Goal: Task Accomplishment & Management: Complete application form

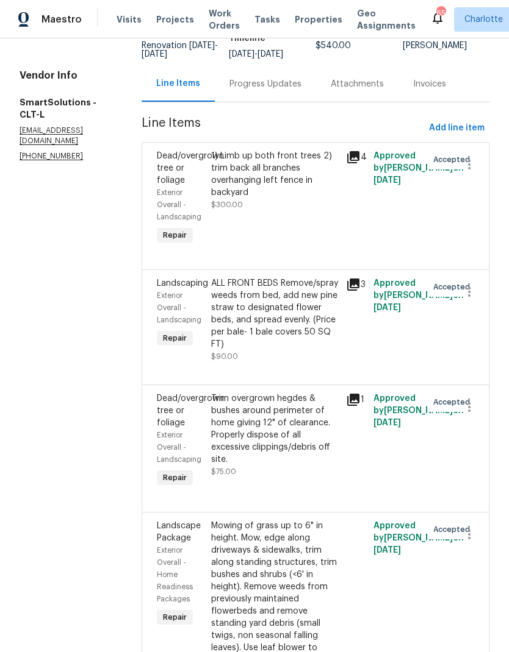
scroll to position [101, 0]
click at [469, 291] on icon "button" at bounding box center [469, 291] width 15 height 15
click at [479, 296] on li "Cancel" at bounding box center [474, 294] width 47 height 20
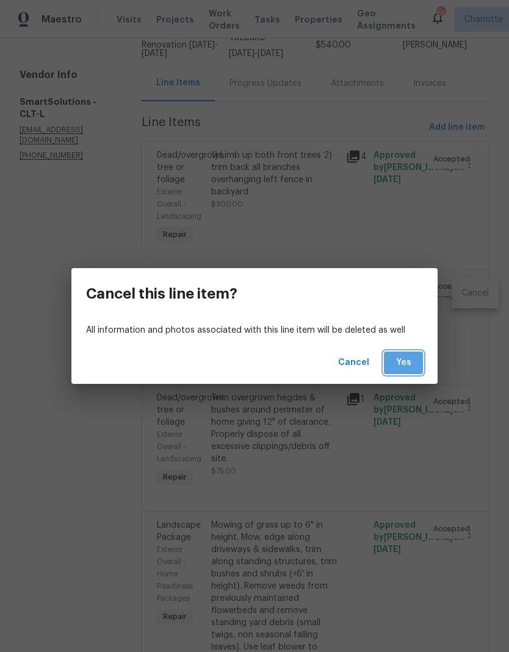
click at [408, 364] on span "Yes" at bounding box center [403, 362] width 20 height 15
click at [411, 365] on span "Yes" at bounding box center [403, 362] width 20 height 15
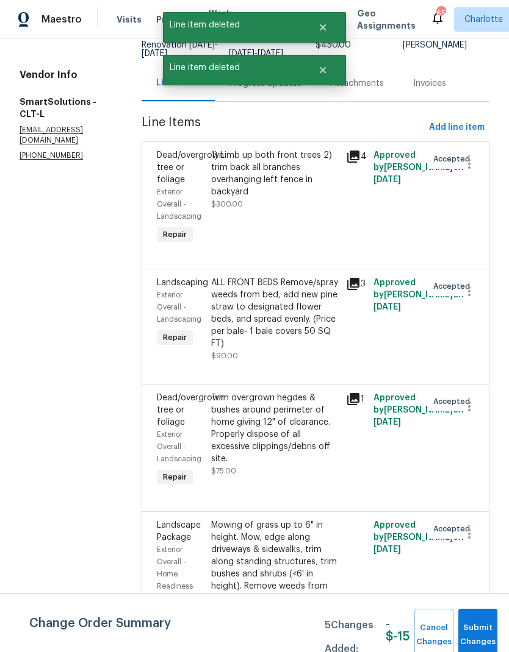
scroll to position [0, 0]
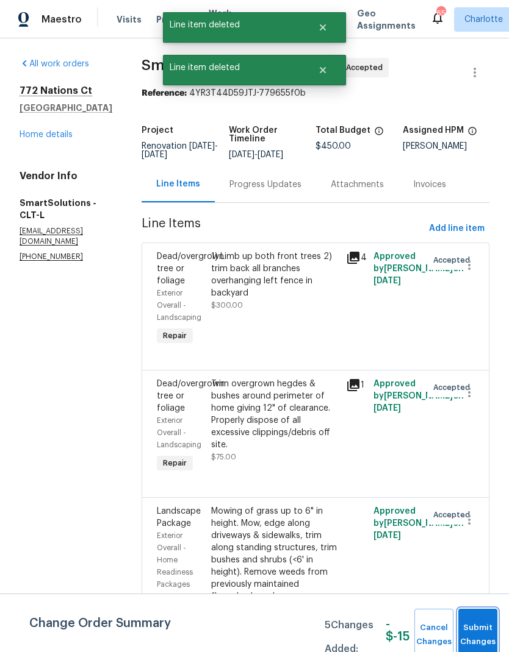
click at [491, 630] on span "Submit Changes" at bounding box center [477, 635] width 27 height 28
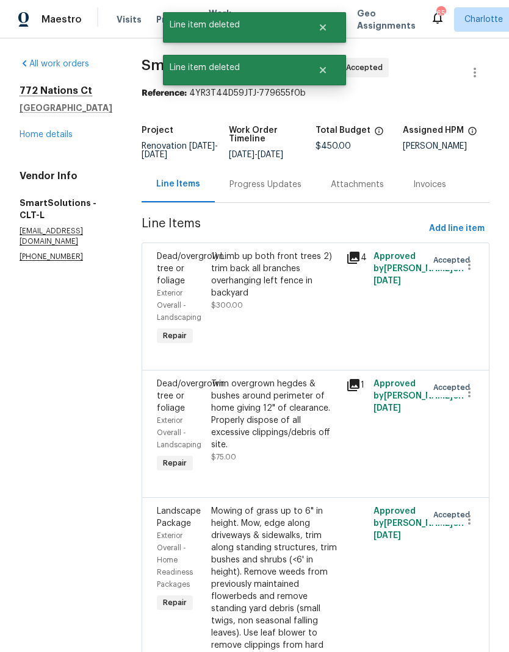
click at [273, 187] on div "Progress Updates" at bounding box center [265, 185] width 72 height 12
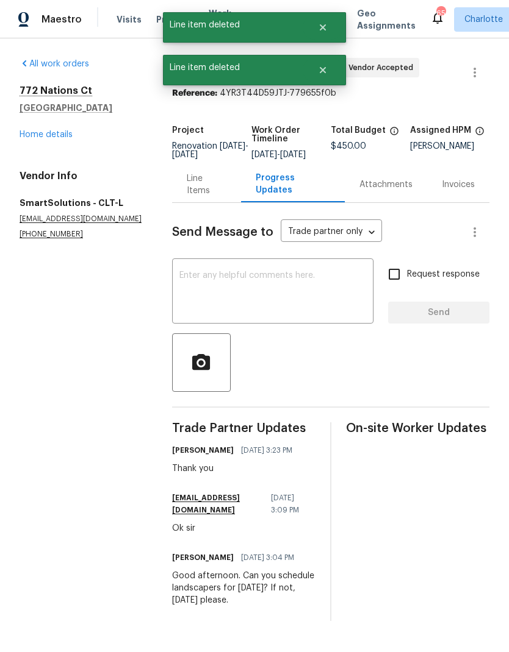
click at [265, 299] on textarea at bounding box center [272, 292] width 187 height 43
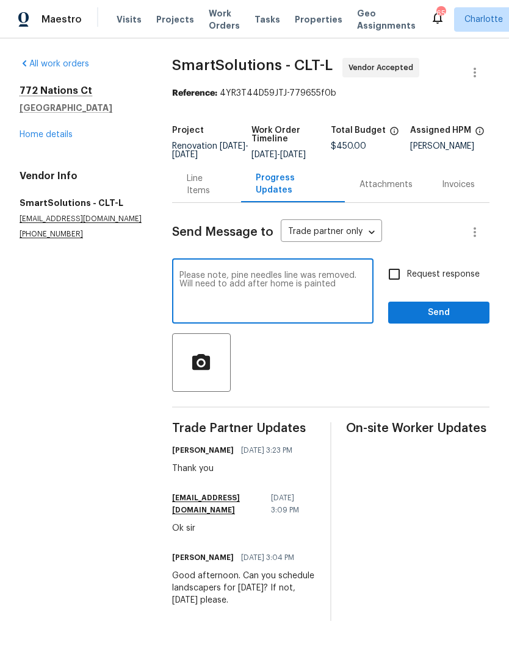
click at [291, 293] on textarea "Please note, pine needles line was removed. Will need to add after home is pain…" at bounding box center [272, 292] width 187 height 43
click at [362, 299] on textarea "Please note, pine needles line was removed. Will need to add after home exterio…" at bounding box center [272, 292] width 187 height 43
type textarea "Please note, pine needles line was removed. Will need to add after home exterio…"
click at [454, 321] on span "Send" at bounding box center [439, 312] width 82 height 15
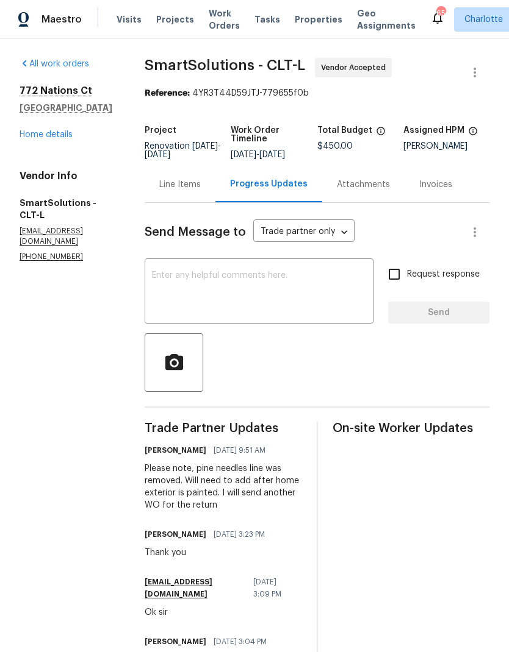
click at [30, 138] on link "Home details" at bounding box center [46, 134] width 53 height 9
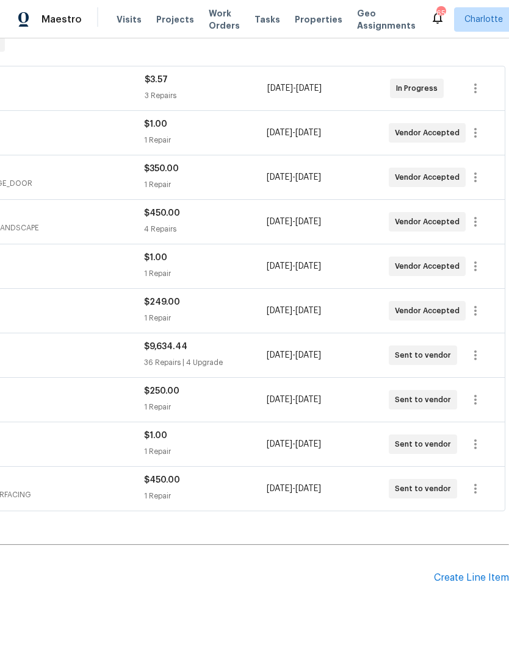
scroll to position [206, 180]
click at [480, 576] on div "Create Line Item" at bounding box center [471, 579] width 75 height 12
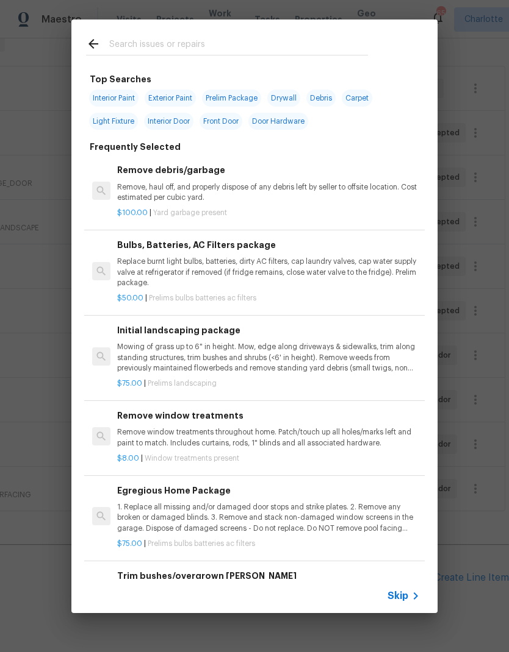
click at [207, 51] on input "text" at bounding box center [238, 46] width 259 height 18
type input "Garage"
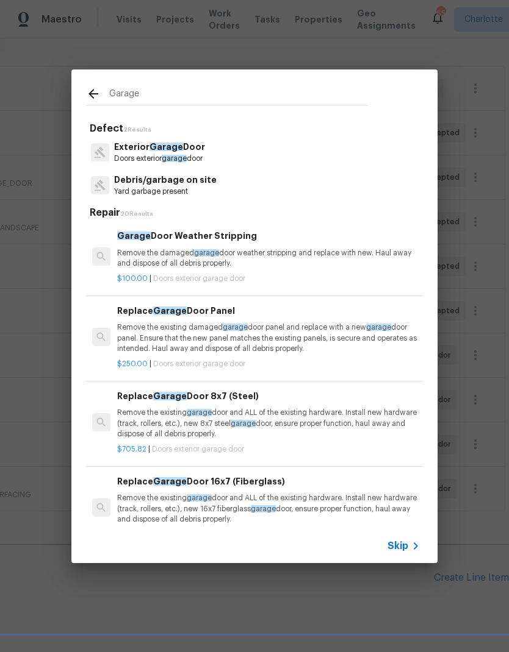
click at [135, 151] on p "Exterior Garage Door" at bounding box center [159, 147] width 91 height 13
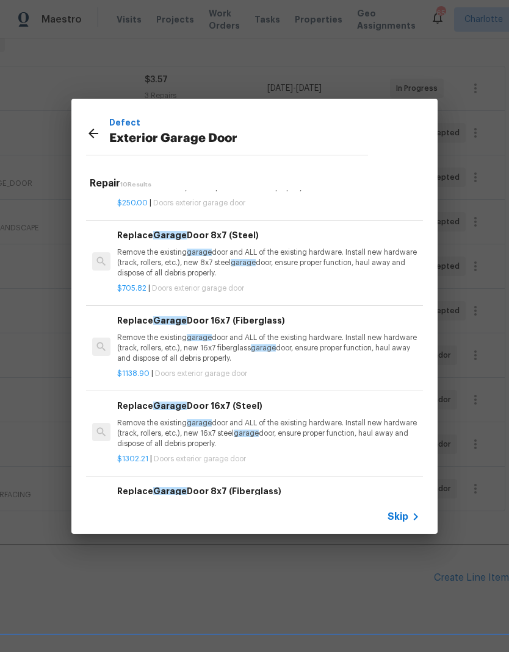
scroll to position [132, 0]
click at [348, 268] on p "Remove the existing garage door and ALL of the existing hardware. Install new h…" at bounding box center [268, 263] width 302 height 31
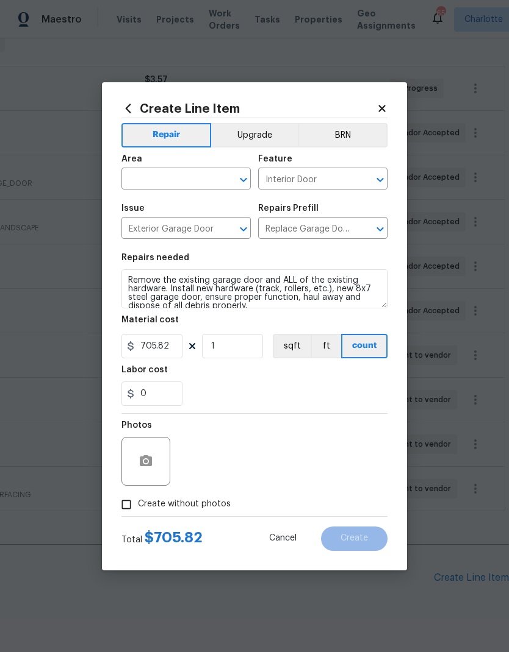
click at [142, 182] on input "text" at bounding box center [168, 180] width 95 height 19
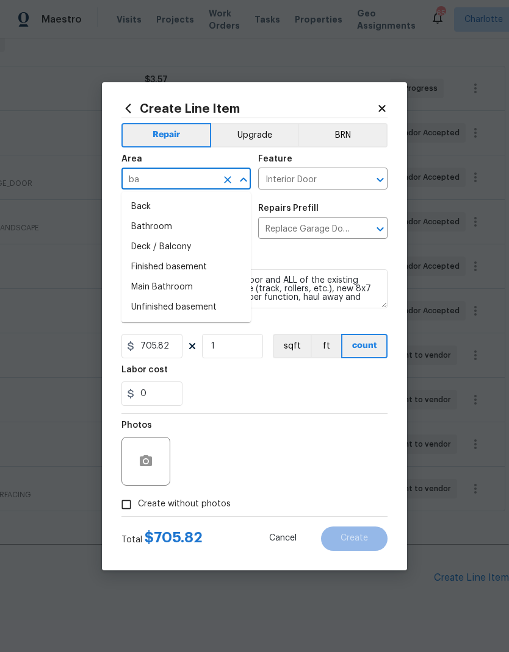
click at [140, 207] on li "Back" at bounding box center [185, 207] width 129 height 20
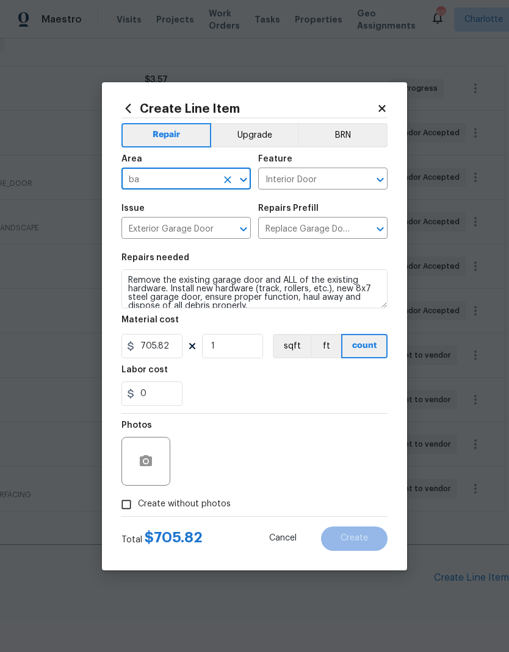
type input "Back"
click at [204, 387] on div "0" at bounding box center [254, 394] width 266 height 24
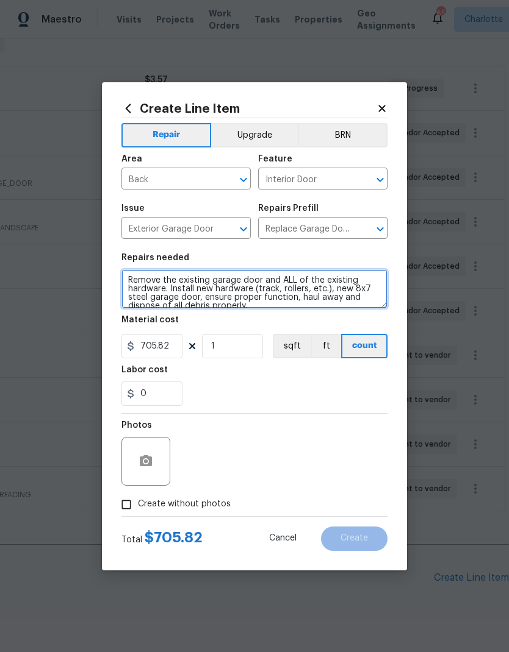
click at [228, 279] on textarea "Remove the existing garage door and ALL of the existing hardware. Install new h…" at bounding box center [254, 288] width 266 height 39
click at [227, 279] on textarea "Remove the existing garage door and ALL of the existing hardware. Install new h…" at bounding box center [254, 288] width 266 height 39
click at [127, 279] on textarea "Remove the existing garage door and ALL of the existing hardware. Install new h…" at bounding box center [254, 288] width 266 height 39
click at [145, 271] on textarea "Remove the existing garage door and ALL of the existing hardware. Install new h…" at bounding box center [254, 288] width 266 height 39
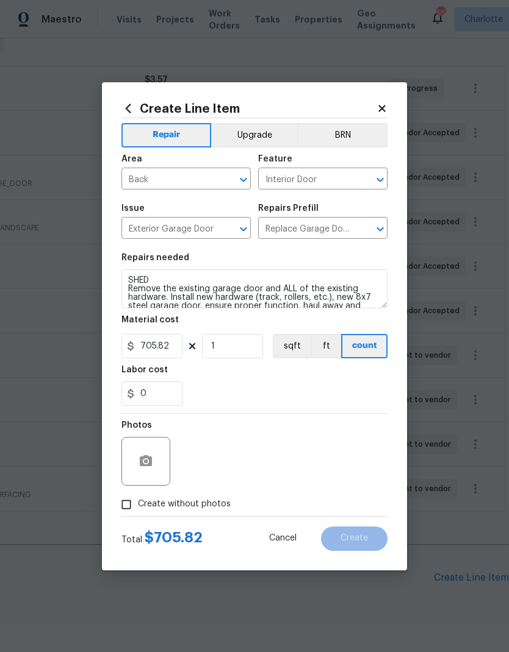
click at [294, 384] on div "0" at bounding box center [254, 394] width 266 height 24
click at [134, 460] on button "button" at bounding box center [145, 461] width 29 height 29
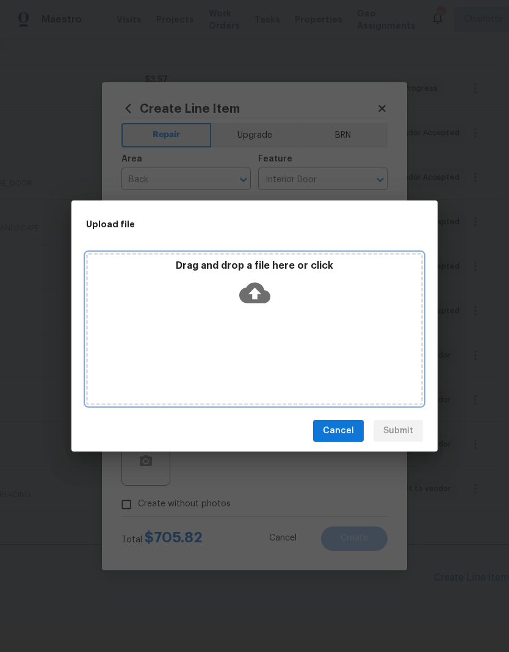
click at [170, 317] on div "Drag and drop a file here or click" at bounding box center [254, 329] width 337 height 152
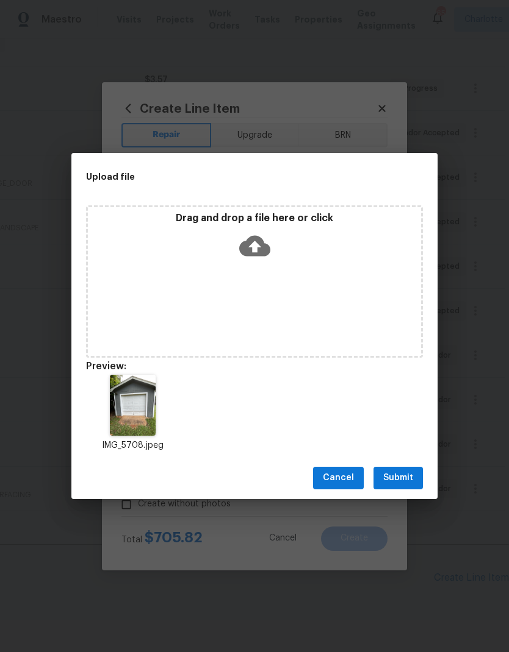
click at [394, 476] on span "Submit" at bounding box center [398, 478] width 30 height 15
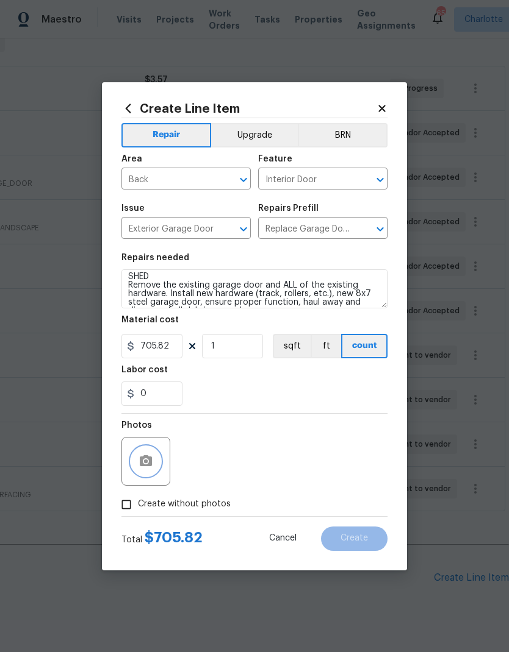
scroll to position [4, 0]
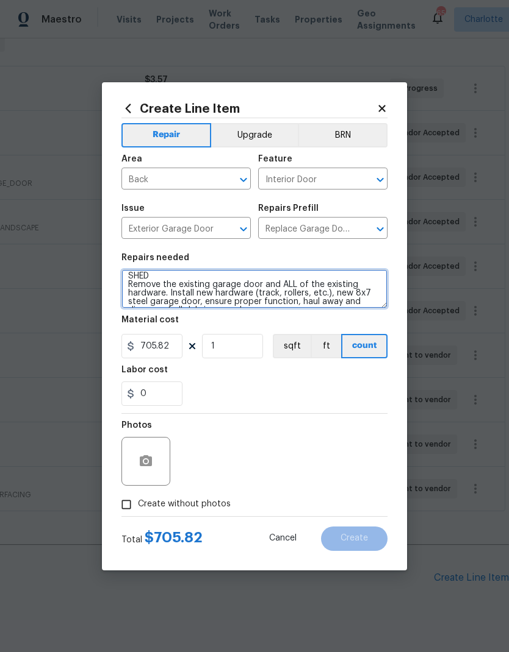
click at [127, 287] on textarea "SHED Remove the existing garage door and ALL of the existing hardware. Install …" at bounding box center [254, 288] width 266 height 39
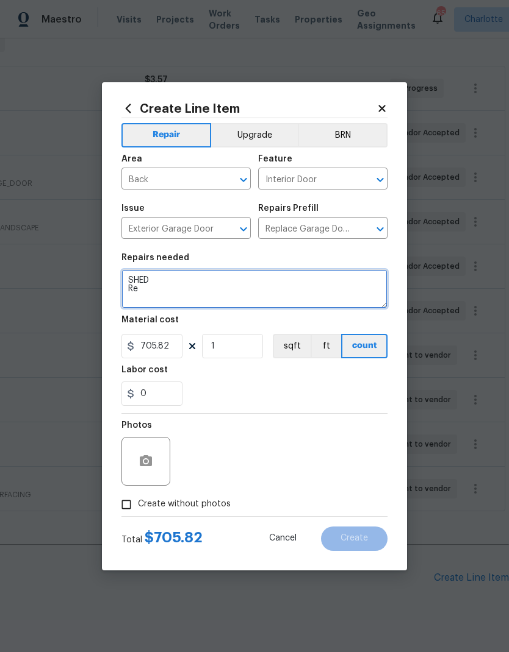
scroll to position [0, 0]
type textarea "SHED Repair garage door"
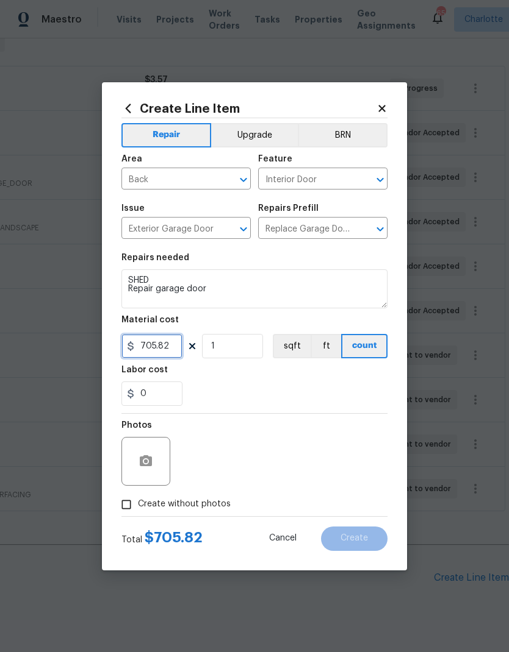
click at [152, 348] on input "705.82" at bounding box center [151, 346] width 61 height 24
click at [151, 348] on input "705.82" at bounding box center [151, 346] width 61 height 24
click at [151, 344] on input "705.82" at bounding box center [151, 346] width 61 height 24
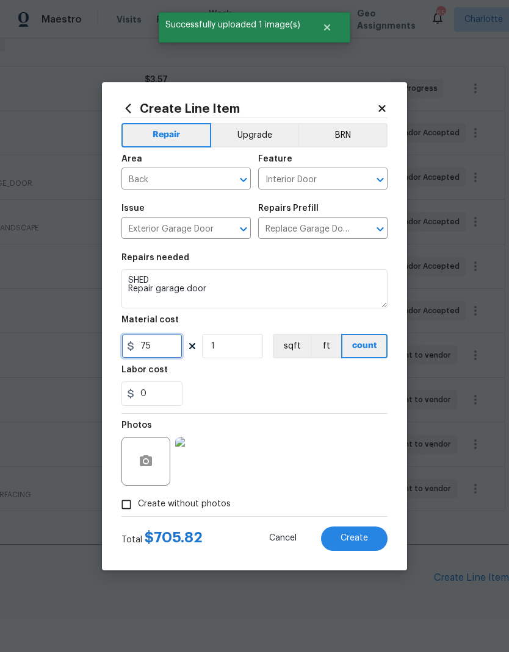
type input "75"
click at [325, 393] on div "0" at bounding box center [254, 394] width 266 height 24
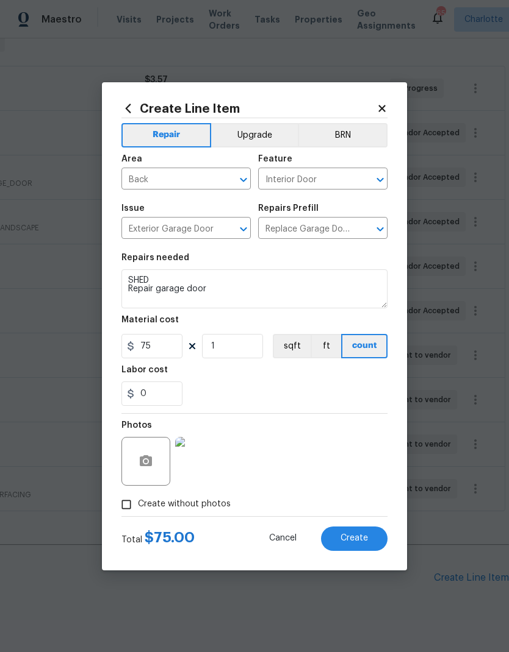
click at [355, 540] on span "Create" at bounding box center [353, 538] width 27 height 9
type input "0"
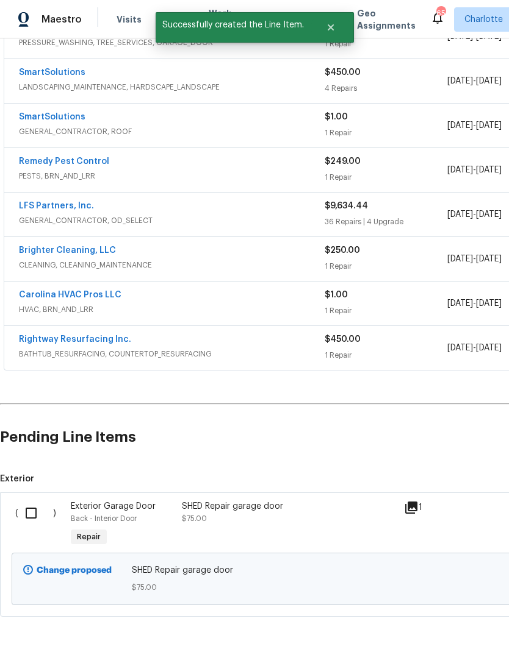
scroll to position [346, 0]
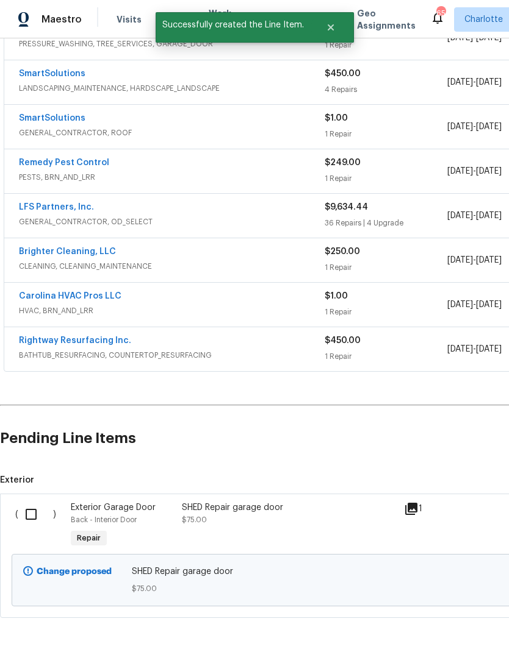
click at [27, 515] on input "checkbox" at bounding box center [35, 515] width 35 height 26
checkbox input "true"
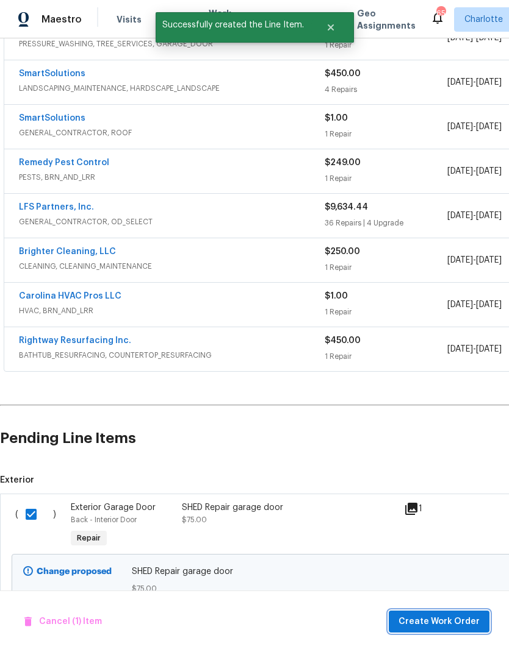
click at [447, 616] on span "Create Work Order" at bounding box center [438, 622] width 81 height 15
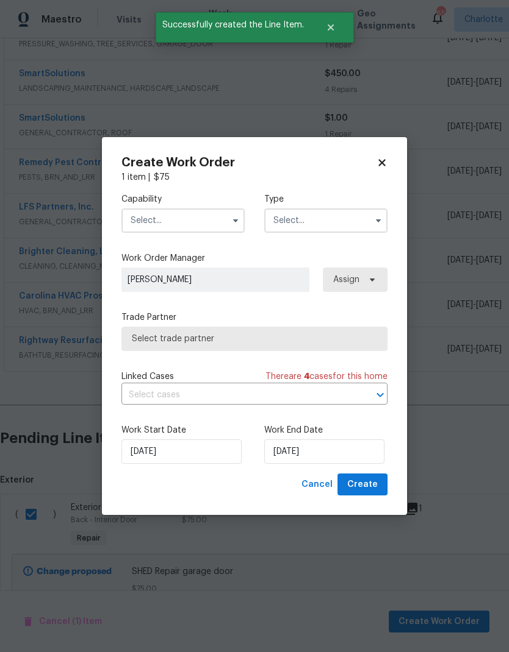
click at [201, 216] on input "text" at bounding box center [182, 221] width 123 height 24
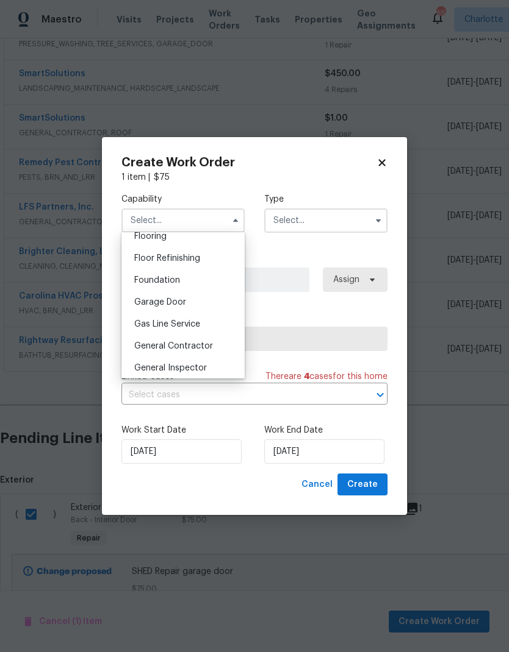
scroll to position [484, 0]
click at [205, 304] on div "Garage Door" at bounding box center [182, 302] width 117 height 22
type input "Garage Door"
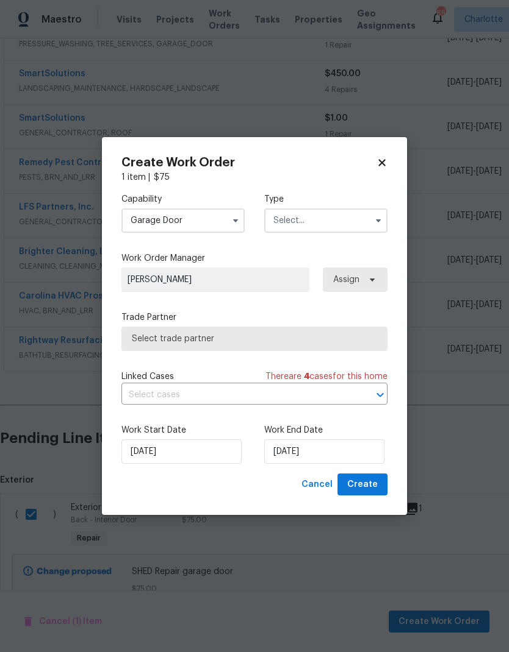
click at [351, 215] on input "text" at bounding box center [325, 221] width 123 height 24
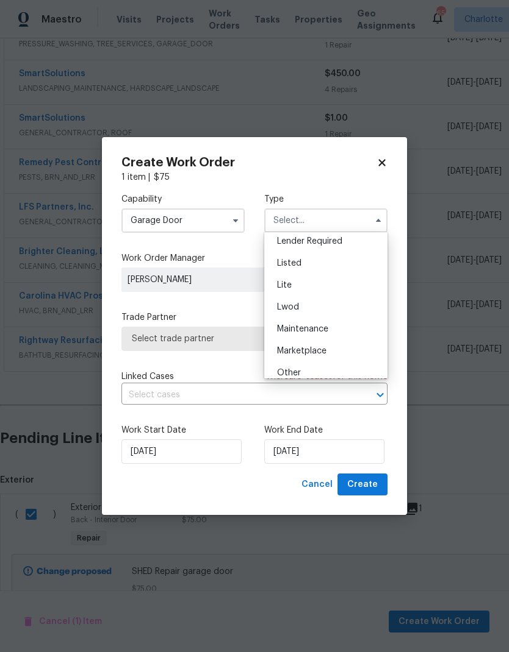
scroll to position [187, 0]
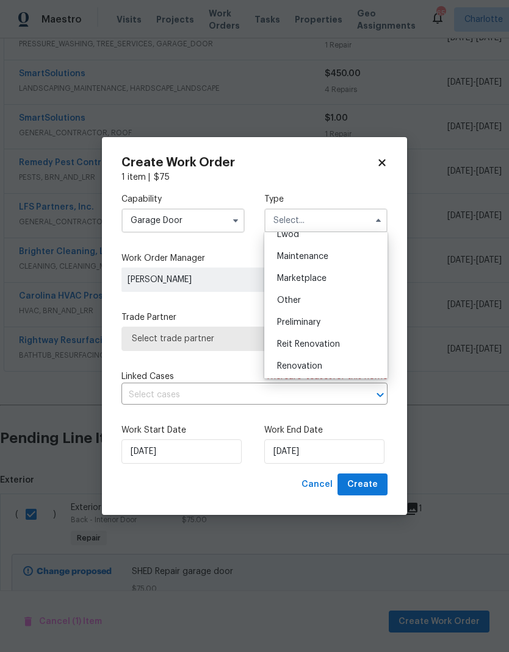
click at [336, 368] on div "Renovation" at bounding box center [325, 366] width 117 height 22
type input "Renovation"
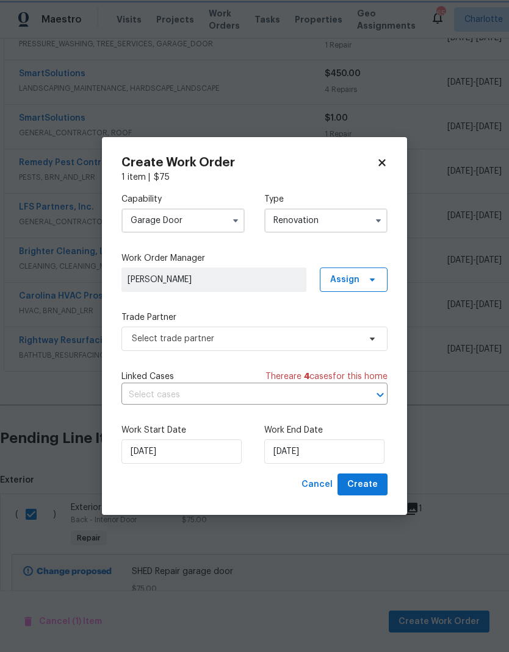
scroll to position [0, 0]
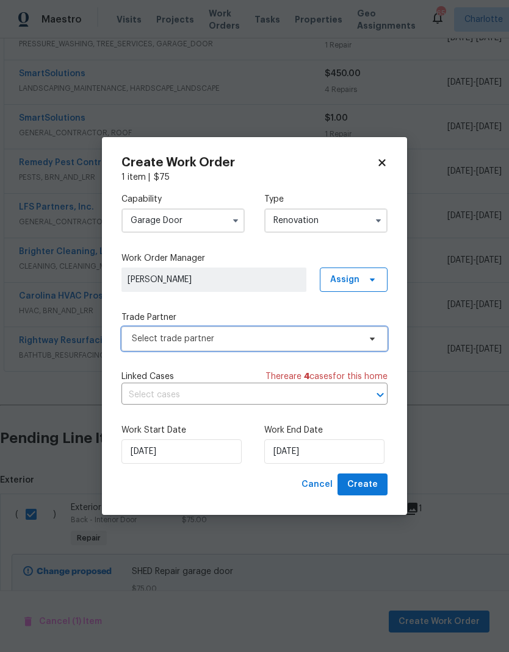
click at [344, 343] on span "Select trade partner" at bounding box center [245, 339] width 227 height 12
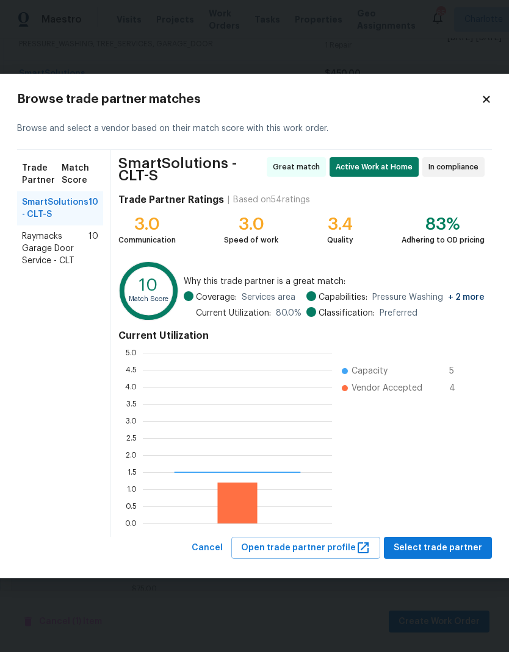
scroll to position [171, 189]
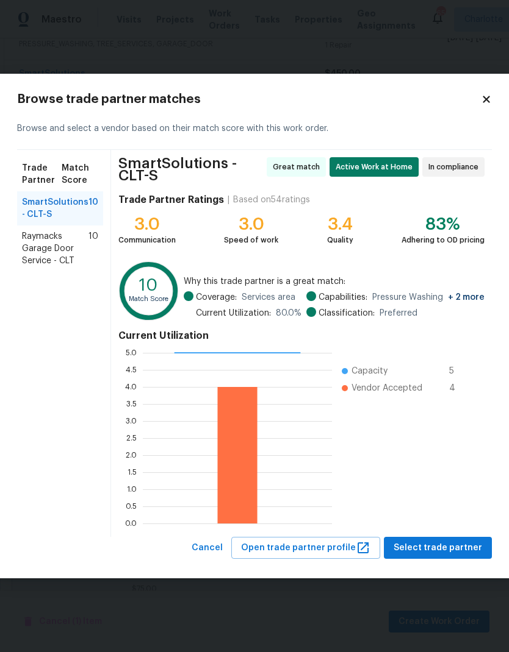
click at [32, 242] on span "Raymacks Garage Door Service - CLT" at bounding box center [55, 248] width 66 height 37
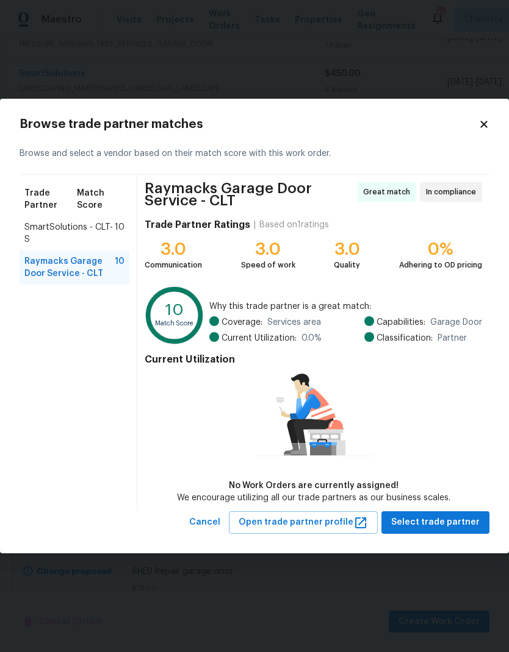
click at [45, 240] on span "SmartSolutions - CLT-S" at bounding box center [69, 233] width 90 height 24
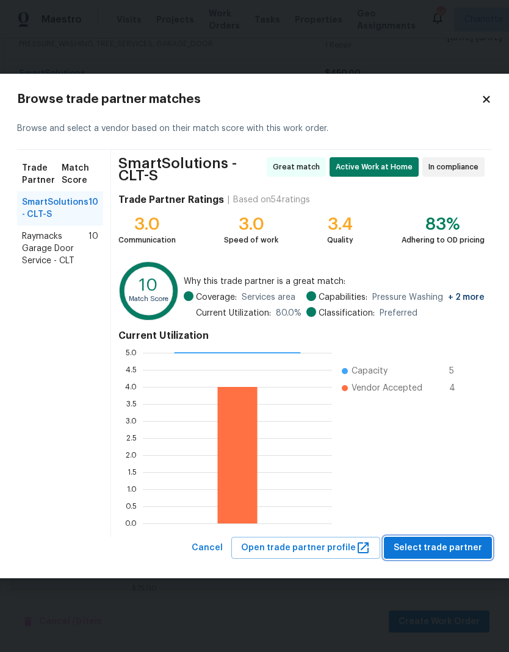
click at [454, 555] on button "Select trade partner" at bounding box center [438, 548] width 108 height 23
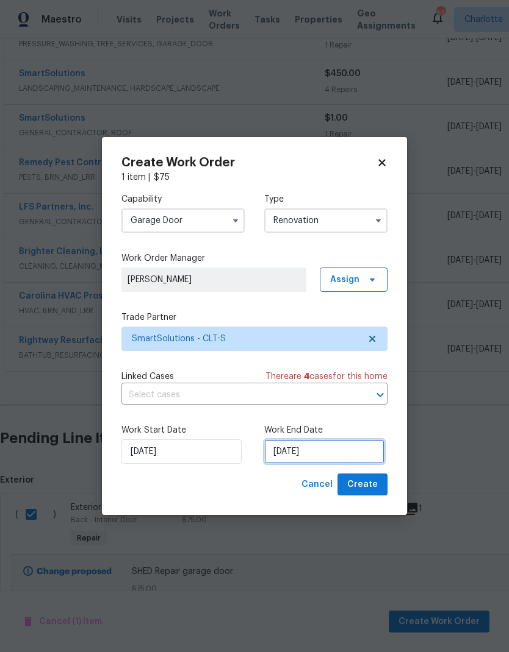
click at [342, 460] on input "[DATE]" at bounding box center [324, 452] width 120 height 24
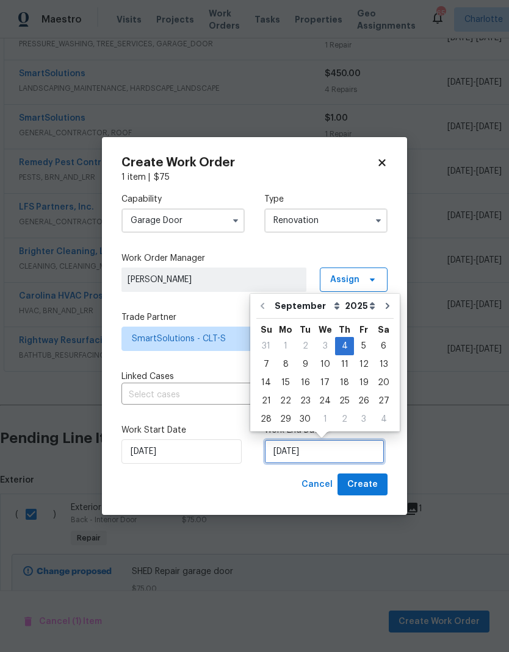
scroll to position [9, 0]
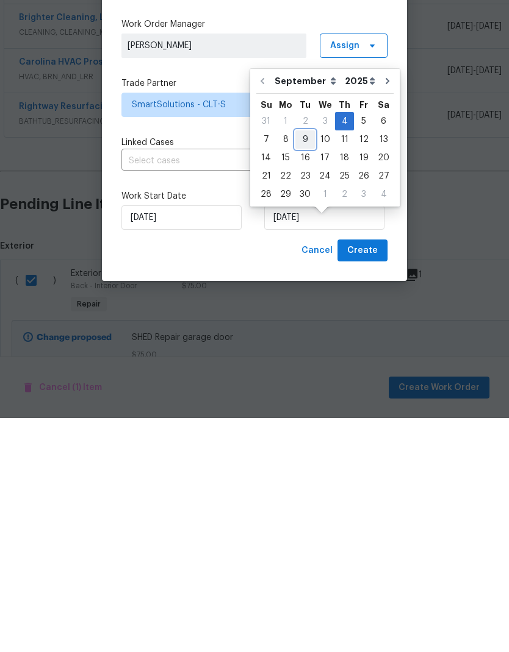
click at [295, 365] on div "9" at bounding box center [305, 373] width 20 height 17
type input "[DATE]"
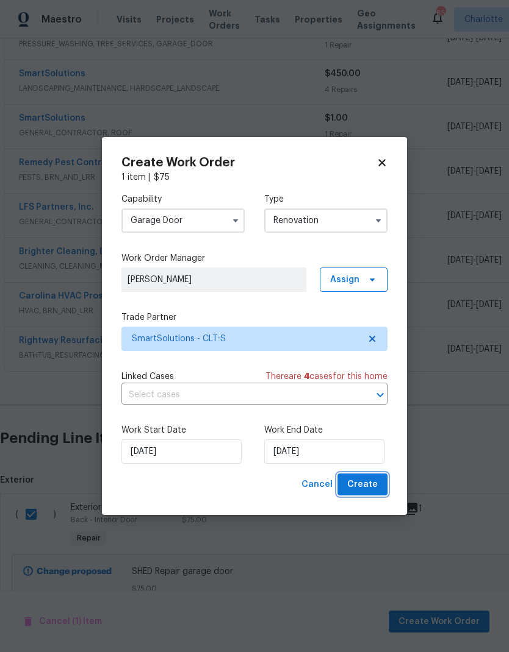
click at [376, 485] on span "Create" at bounding box center [362, 484] width 30 height 15
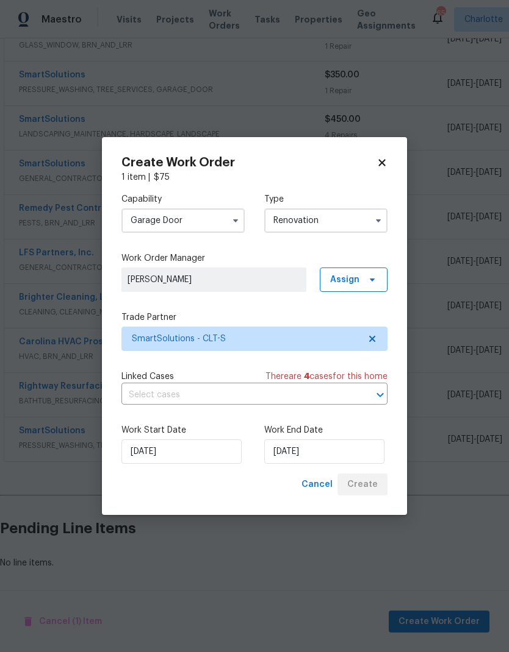
scroll to position [251, 0]
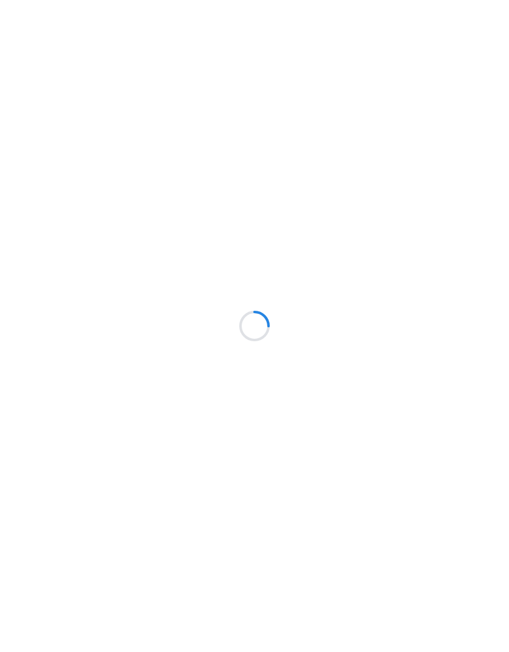
click at [468, 0] on html at bounding box center [254, 0] width 509 height 0
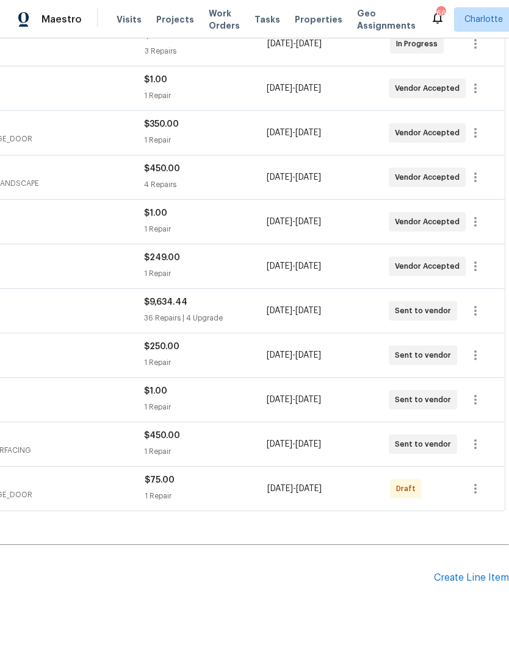
scroll to position [251, 180]
click at [473, 491] on icon "button" at bounding box center [475, 489] width 15 height 15
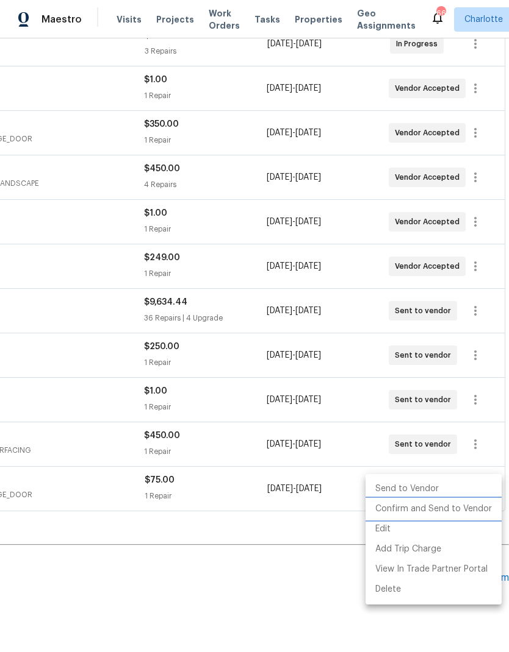
click at [444, 513] on li "Confirm and Send to Vendor" at bounding box center [433, 509] width 136 height 20
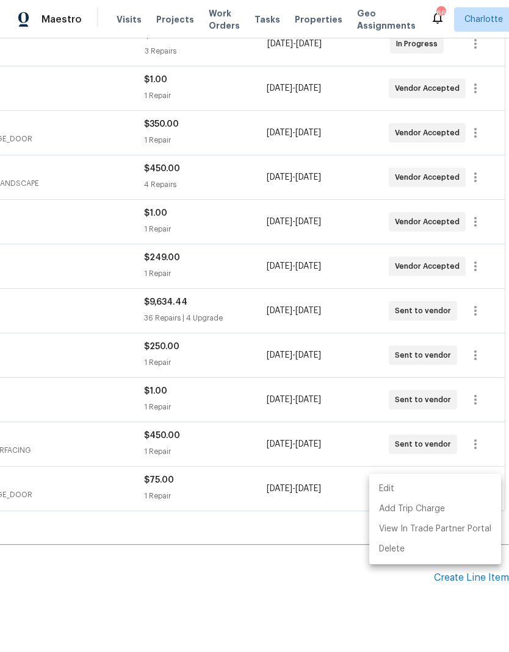
click at [300, 605] on div at bounding box center [254, 326] width 509 height 652
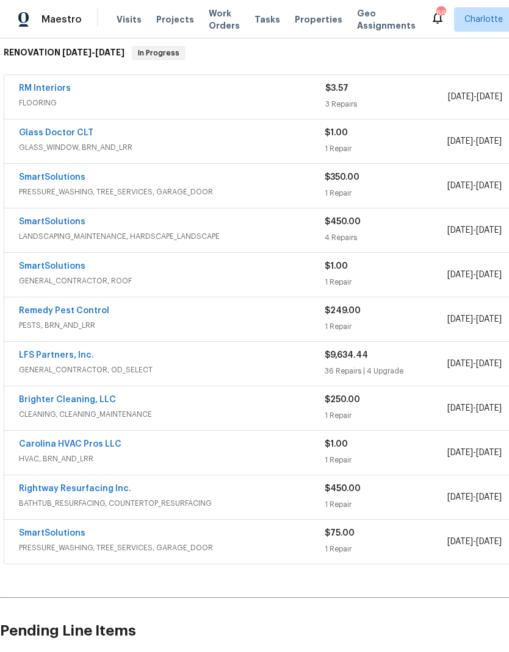
scroll to position [198, 0]
click at [40, 535] on link "SmartSolutions" at bounding box center [52, 533] width 66 height 9
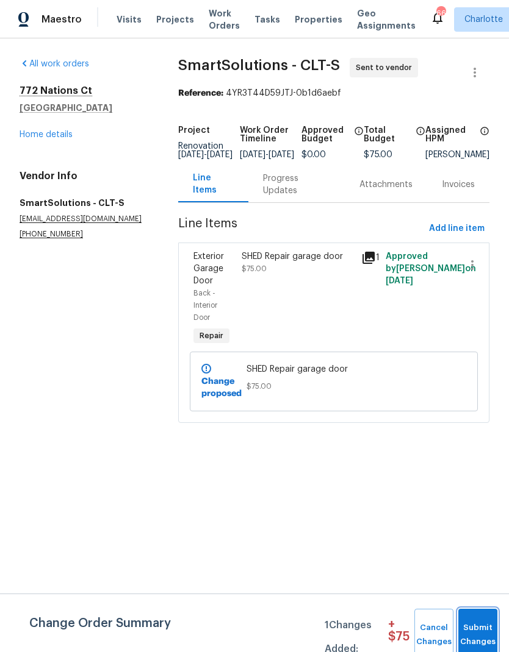
click at [479, 622] on span "Submit Changes" at bounding box center [477, 635] width 27 height 28
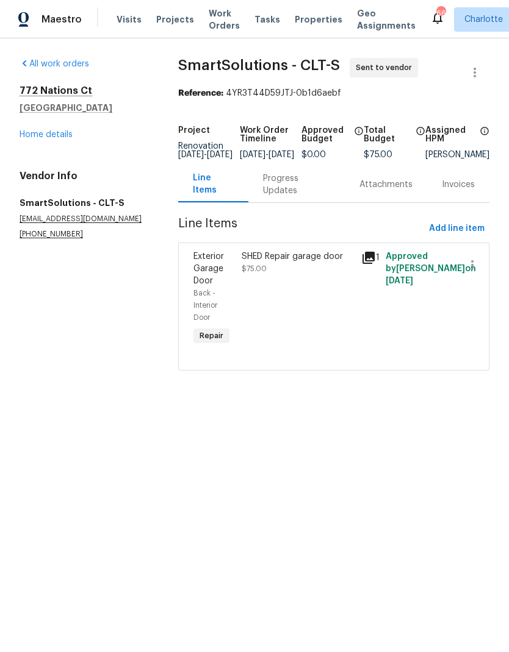
click at [298, 193] on div "Progress Updates" at bounding box center [296, 185] width 67 height 24
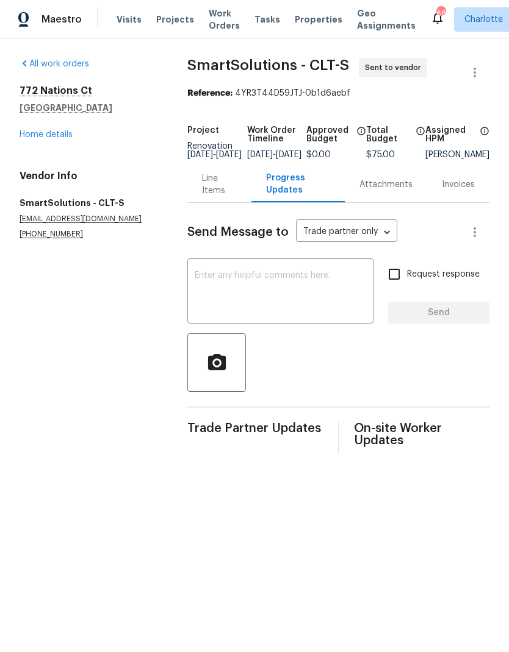
click at [260, 293] on textarea at bounding box center [280, 292] width 171 height 43
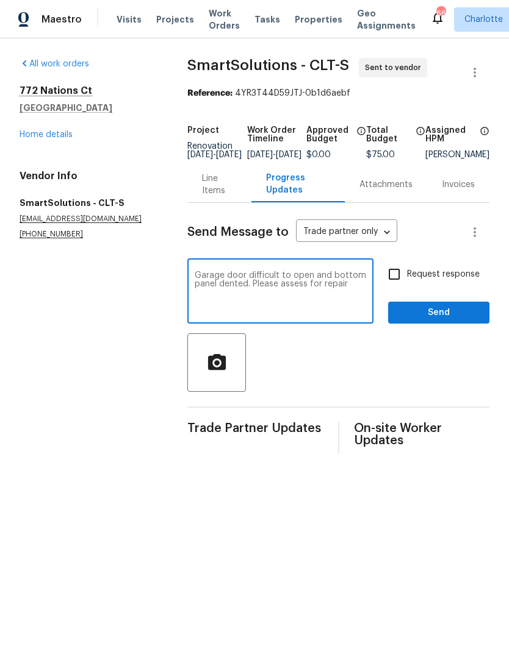
type textarea "Garage door difficult to open and bottom panel dented. Please assess for repair"
click at [396, 284] on input "Request response" at bounding box center [394, 275] width 26 height 26
checkbox input "true"
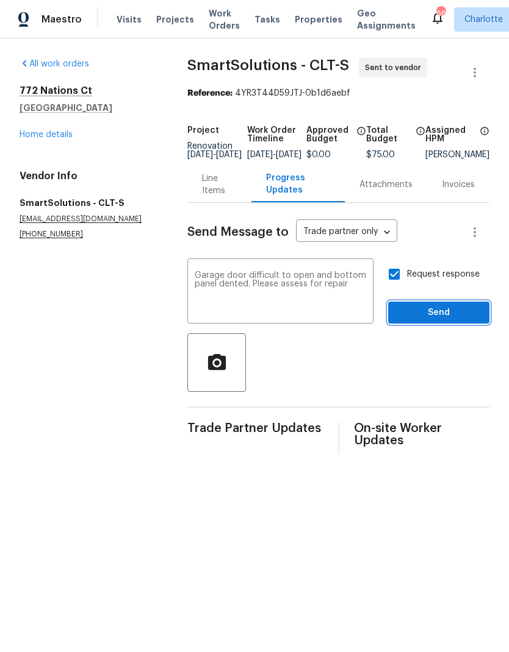
click at [457, 321] on span "Send" at bounding box center [439, 312] width 82 height 15
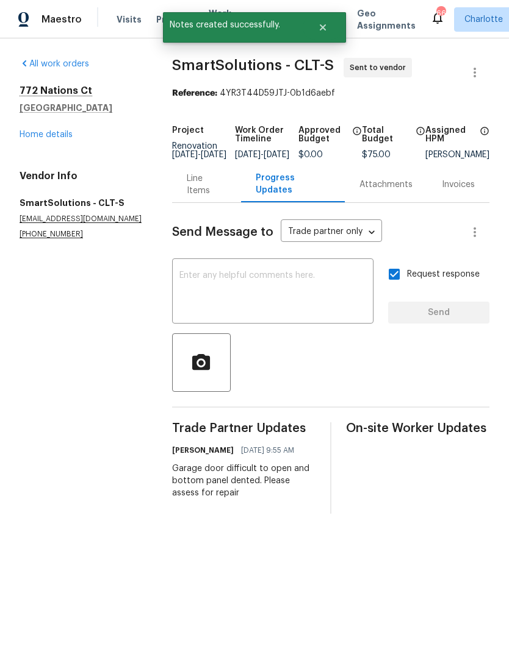
click at [26, 138] on link "Home details" at bounding box center [46, 134] width 53 height 9
